Goal: Information Seeking & Learning: Understand process/instructions

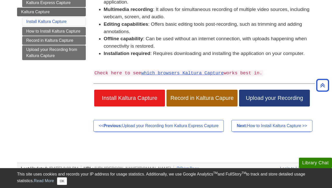
scroll to position [106, 0]
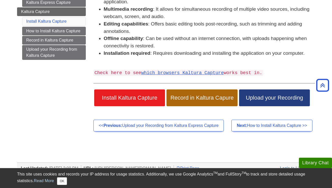
click at [207, 95] on span "Record in Kaltura Capure" at bounding box center [201, 97] width 63 height 7
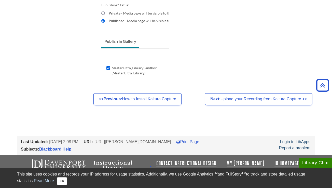
scroll to position [483, 0]
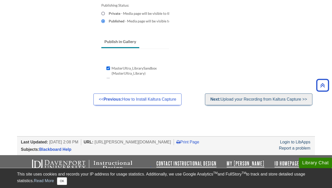
click at [223, 99] on link "Next: Upload your Recording from Kaltura Capture >>" at bounding box center [258, 99] width 107 height 12
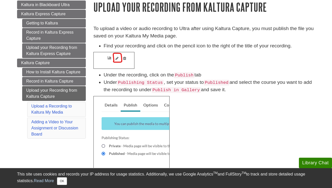
scroll to position [53, 0]
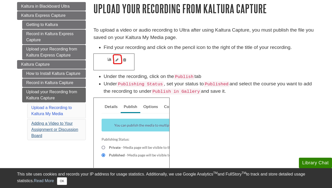
click at [41, 127] on link "Adding a Video to Your Assignment or Discussion Board" at bounding box center [54, 129] width 47 height 17
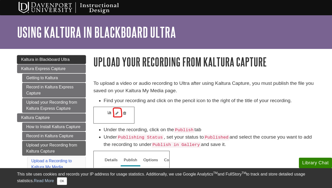
click at [57, 63] on link "Kaltura in Blackboard Ultra" at bounding box center [51, 59] width 69 height 9
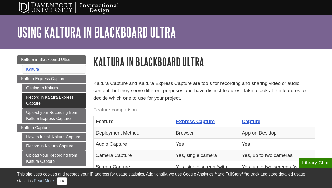
click at [47, 93] on link "Record in Kaltura Express Capture" at bounding box center [54, 100] width 64 height 15
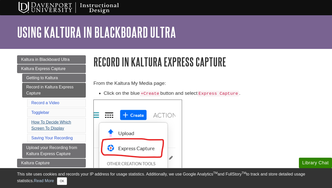
click at [49, 127] on link "How To Decide Which Screen To Display" at bounding box center [51, 125] width 40 height 10
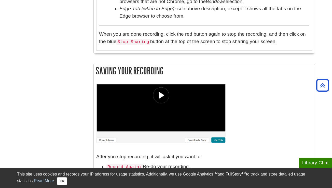
scroll to position [1064, 0]
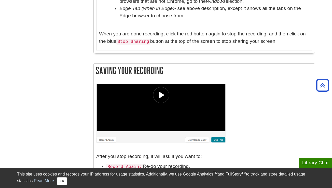
click at [156, 89] on img at bounding box center [160, 112] width 129 height 59
click at [161, 90] on img at bounding box center [160, 112] width 129 height 59
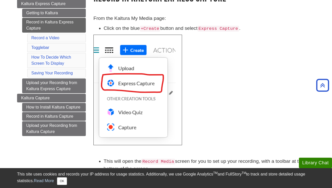
scroll to position [64, 0]
